Goal: Transaction & Acquisition: Purchase product/service

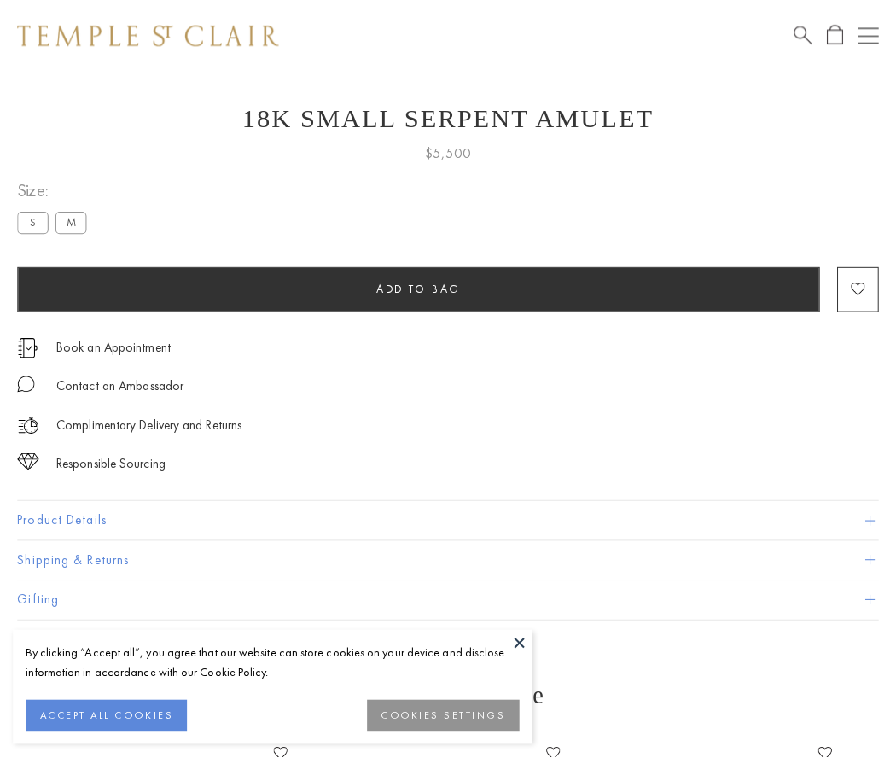
scroll to position [37, 0]
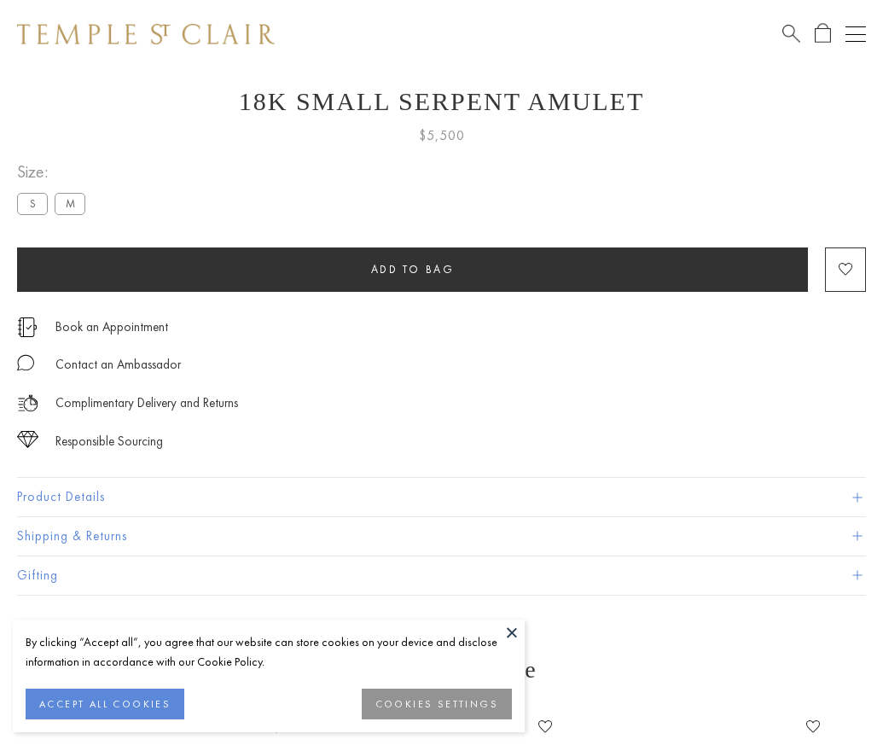
click at [412, 269] on span "Add to bag" at bounding box center [413, 269] width 84 height 15
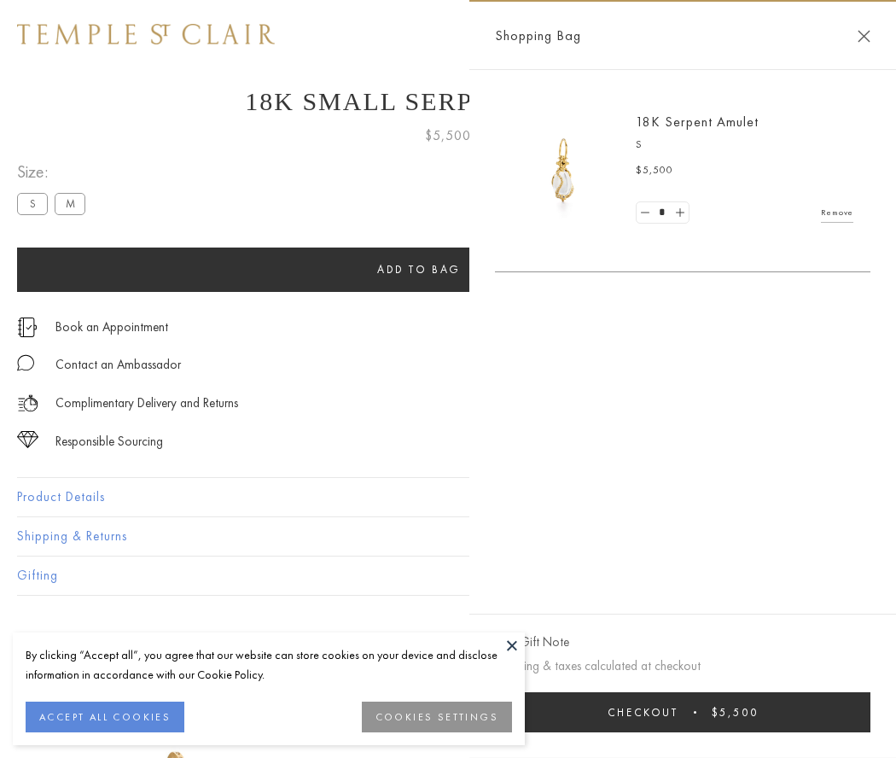
click at [687, 712] on button "Checkout $5,500" at bounding box center [683, 712] width 376 height 40
